Goal: Transaction & Acquisition: Purchase product/service

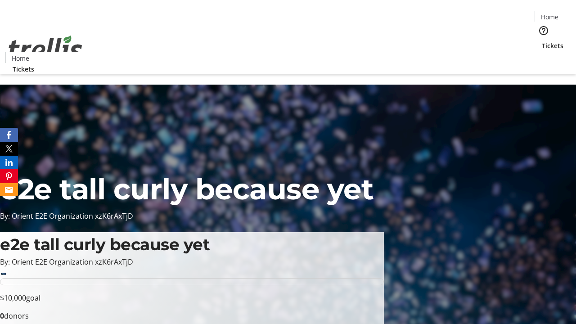
click at [542, 41] on span "Tickets" at bounding box center [553, 45] width 22 height 9
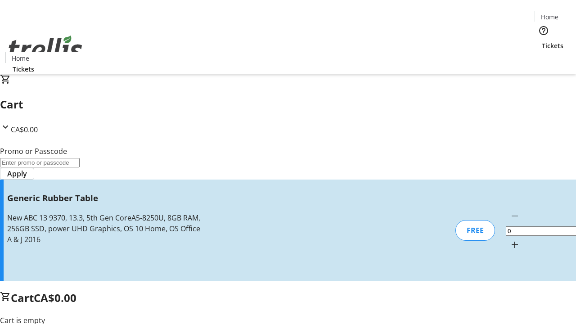
click at [510, 240] on mat-icon "Increment by one" at bounding box center [515, 245] width 11 height 11
type input "1"
